Goal: Navigation & Orientation: Go to known website

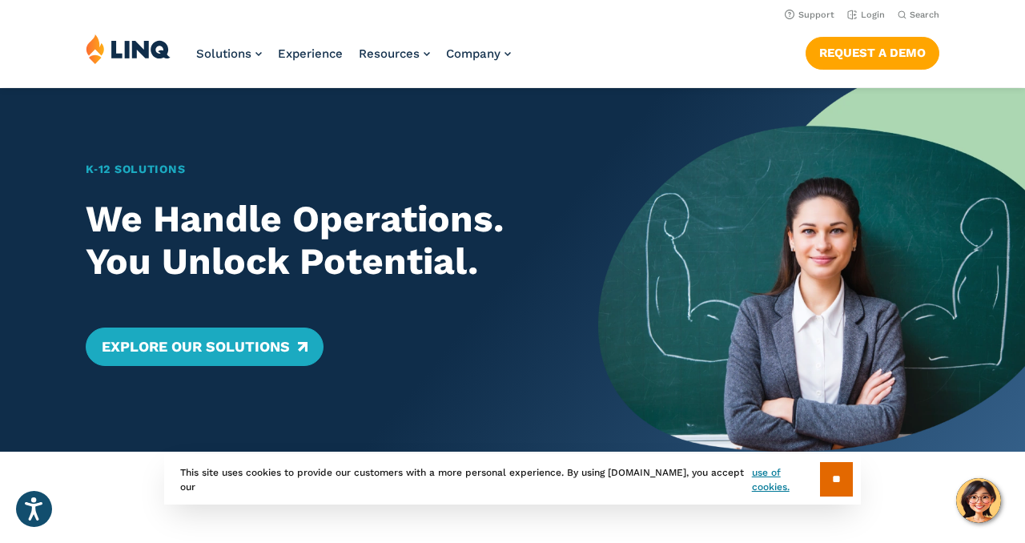
click at [145, 54] on img at bounding box center [128, 49] width 85 height 30
click at [862, 11] on link "Login" at bounding box center [866, 15] width 38 height 10
